Goal: Check status: Check status

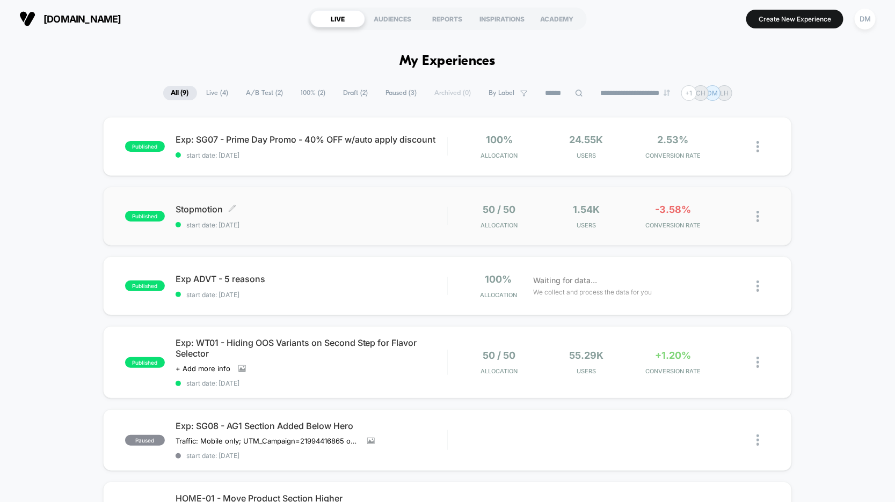
click at [419, 227] on span "start date: 10/15/2025" at bounding box center [312, 225] width 272 height 8
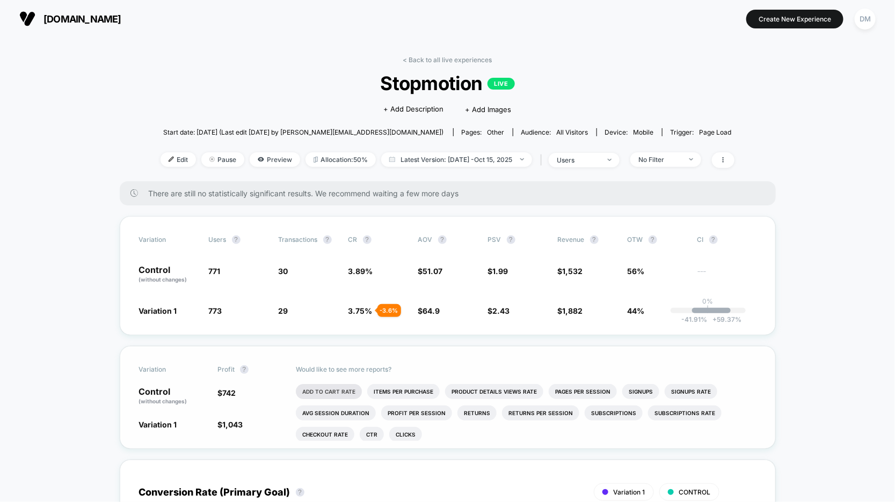
click at [348, 388] on li "Add To Cart Rate" at bounding box center [329, 391] width 66 height 15
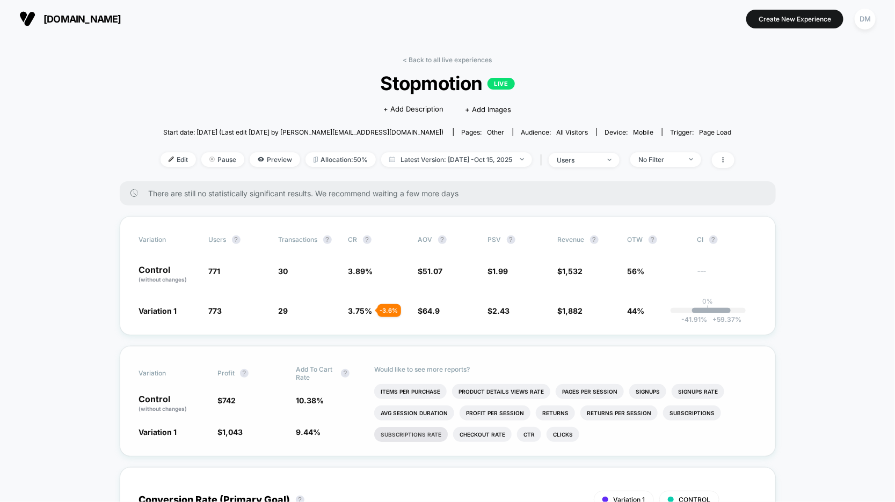
click at [436, 434] on li "Subscriptions Rate" at bounding box center [411, 434] width 74 height 15
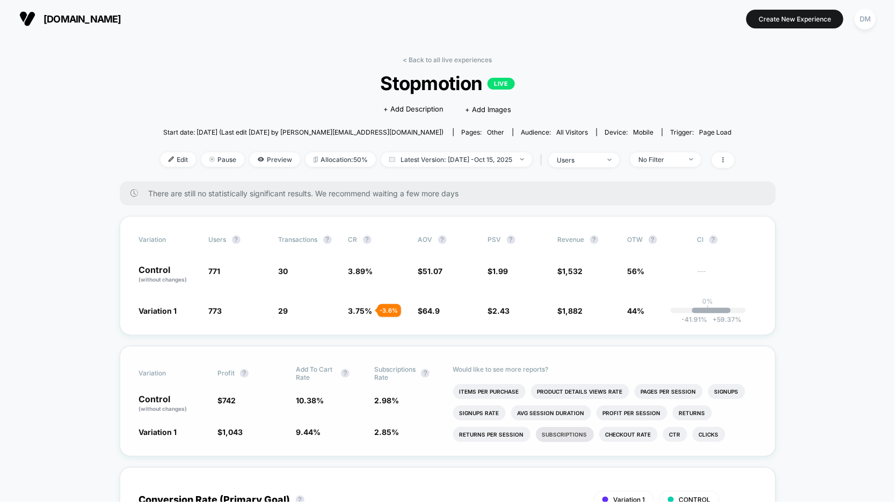
click at [578, 432] on li "Subscriptions" at bounding box center [565, 434] width 58 height 15
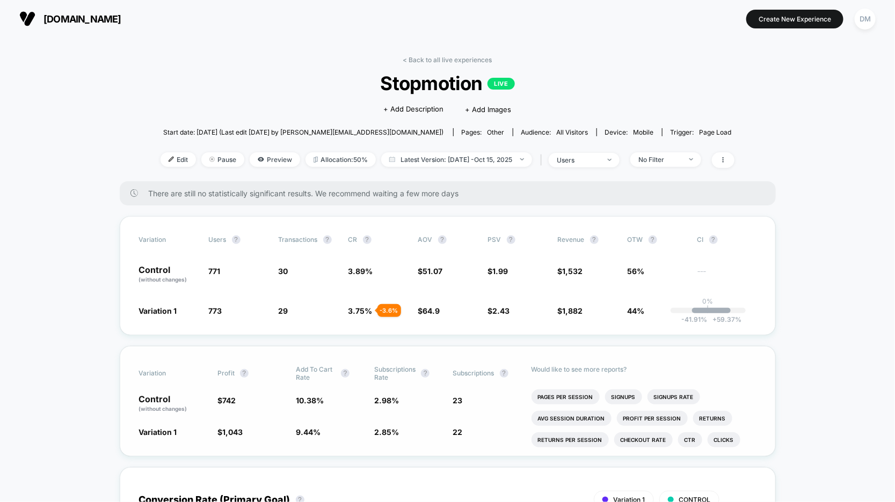
scroll to position [30, 0]
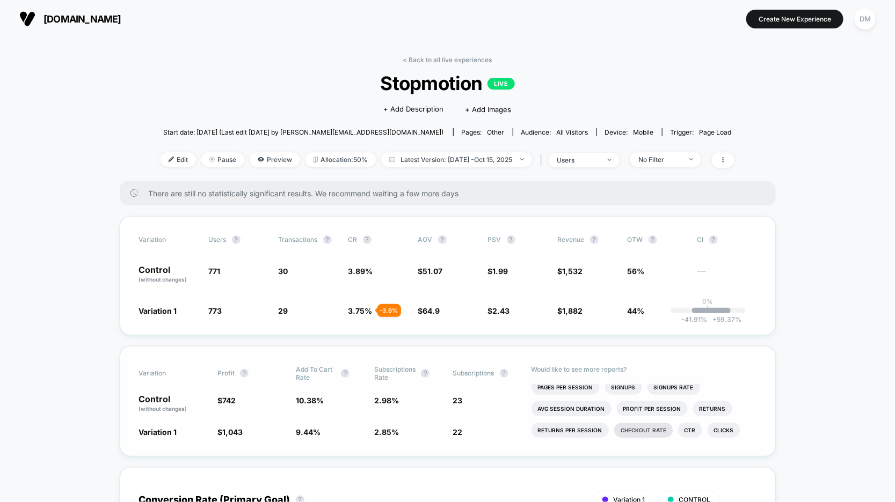
click at [650, 427] on li "Checkout Rate" at bounding box center [643, 430] width 59 height 15
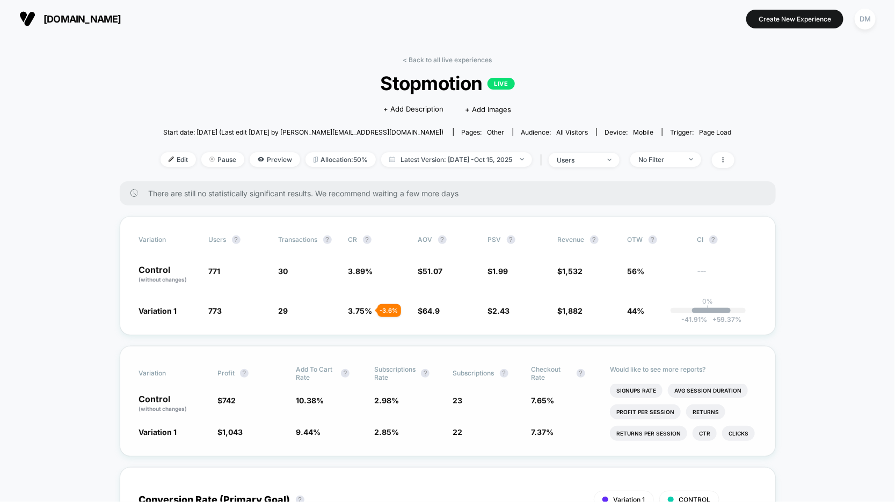
scroll to position [62, 0]
click at [463, 60] on link "< Back to all live experiences" at bounding box center [447, 60] width 89 height 8
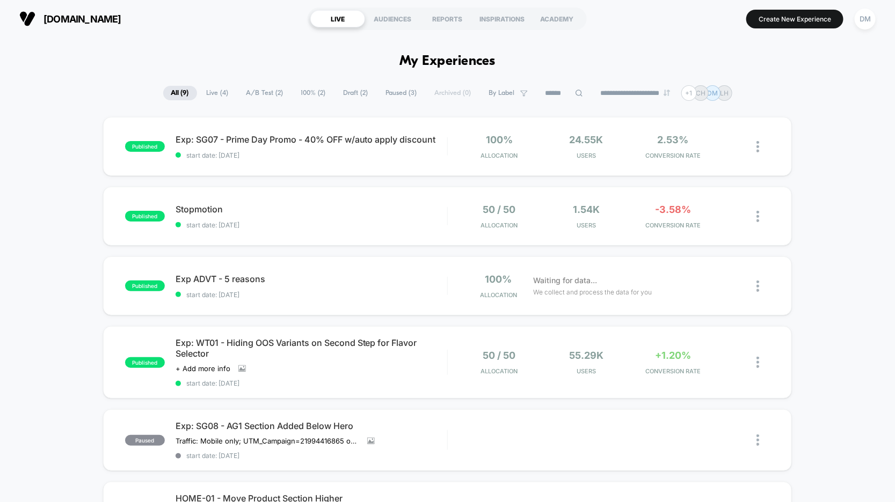
click at [69, 215] on div "published Exp: SG07 - Prime Day Promo - 40% OFF w/auto apply discount start dat…" at bounding box center [447, 463] width 895 height 692
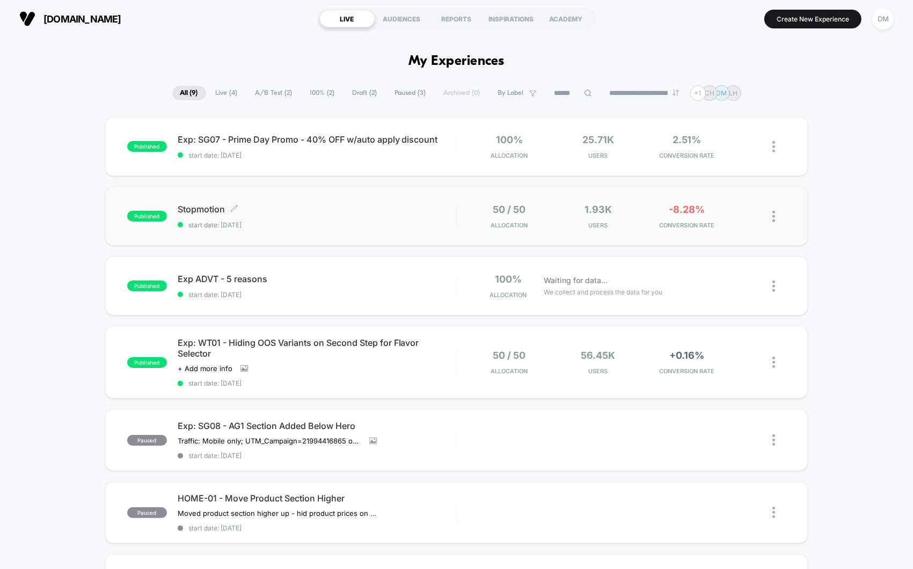
click at [426, 218] on div "Stopmotion Click to edit experience details Click to edit experience details st…" at bounding box center [317, 216] width 279 height 25
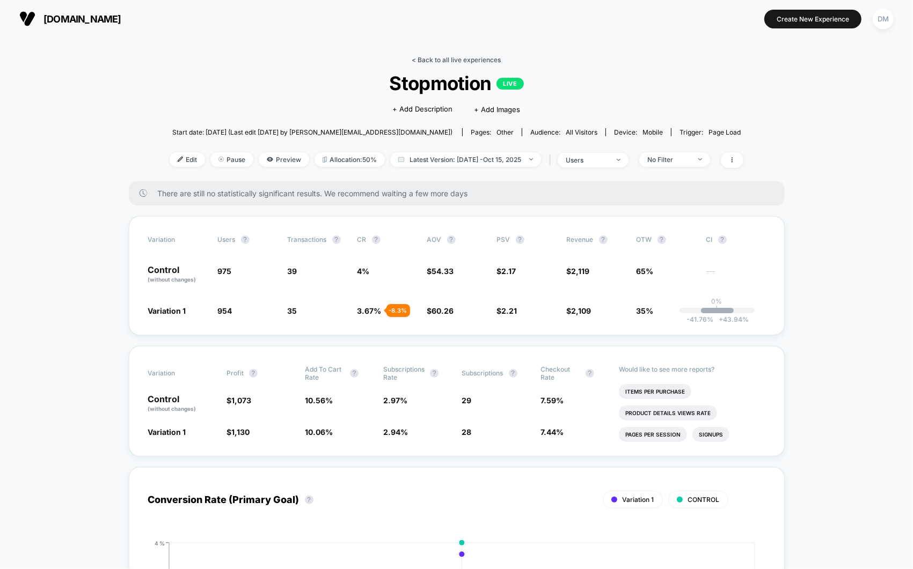
click at [427, 56] on link "< Back to all live experiences" at bounding box center [456, 60] width 89 height 8
